Goal: Navigation & Orientation: Find specific page/section

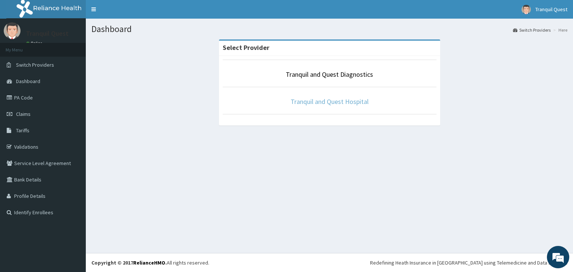
click at [334, 101] on link "Tranquil and Quest Hospital" at bounding box center [329, 101] width 78 height 9
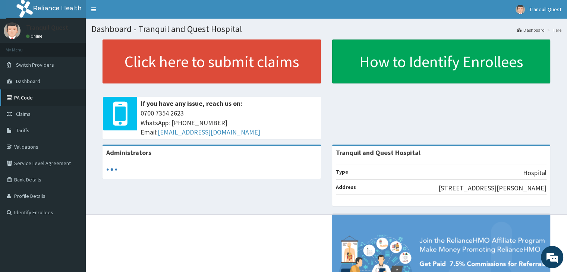
click at [29, 102] on link "PA Code" at bounding box center [43, 97] width 86 height 16
